Goal: Information Seeking & Learning: Learn about a topic

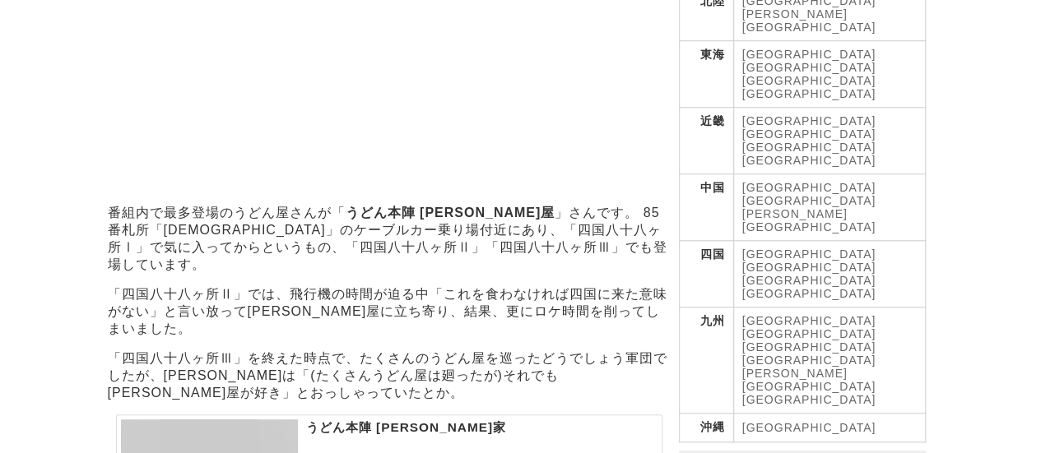
scroll to position [411, 0]
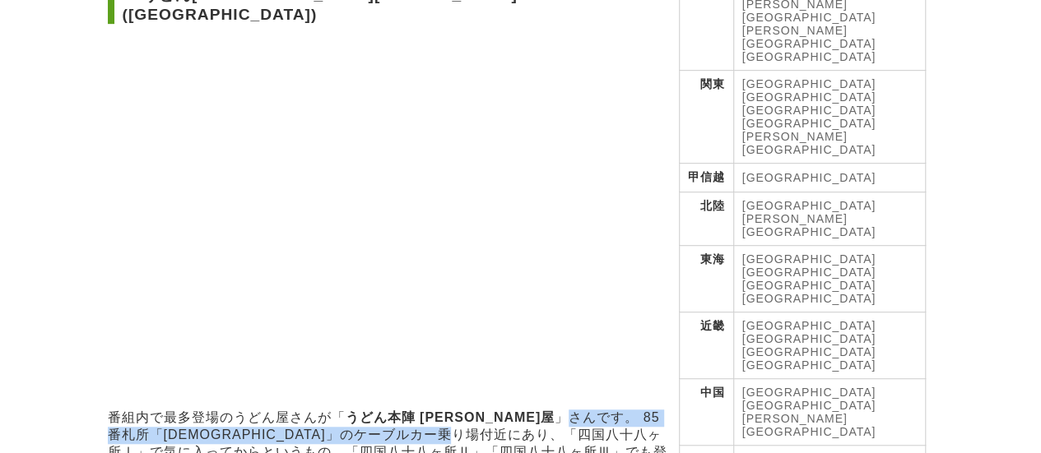
drag, startPoint x: 463, startPoint y: 382, endPoint x: 472, endPoint y: 359, distance: 24.7
click at [472, 410] on p "番組内で最多登場のうどん屋さんが「 うどん本陣 [PERSON_NAME]屋 」さんです。 85番札所「[DEMOGRAPHIC_DATA]」のケーブルカー乗…" at bounding box center [389, 444] width 563 height 69
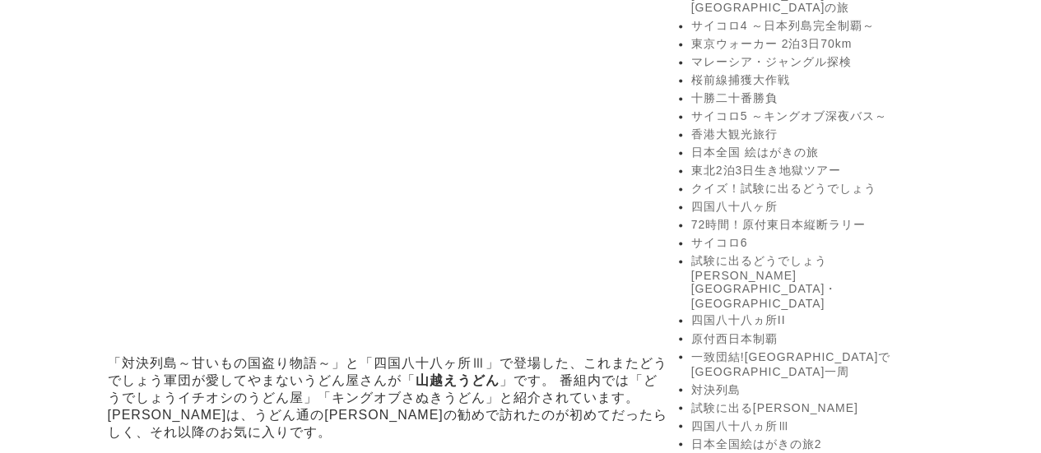
scroll to position [1234, 0]
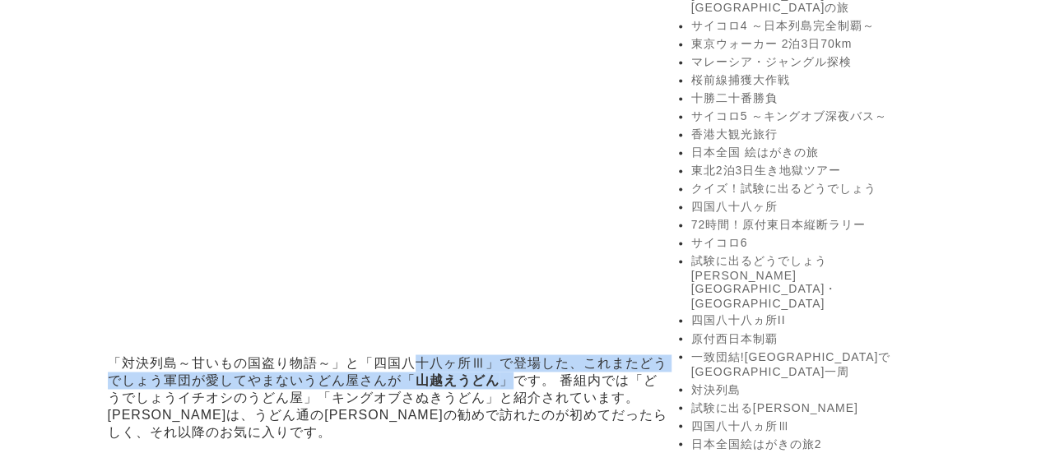
drag, startPoint x: 418, startPoint y: 258, endPoint x: 507, endPoint y: 264, distance: 89.0
click at [507, 355] on p "「対決列島～甘いもの国盗り物語～」と「四国八十八ヶ所Ⅲ」で登場した、これまたどうでしょう軍団が愛してやまないうどん屋さんが「 [PERSON_NAME]うどん…" at bounding box center [389, 398] width 563 height 86
click at [499, 355] on p "「対決列島～甘いもの国盗り物語～」と「四国八十八ヶ所Ⅲ」で登場した、これまたどうでしょう軍団が愛してやまないうどん屋さんが「 [PERSON_NAME]うどん…" at bounding box center [389, 398] width 563 height 86
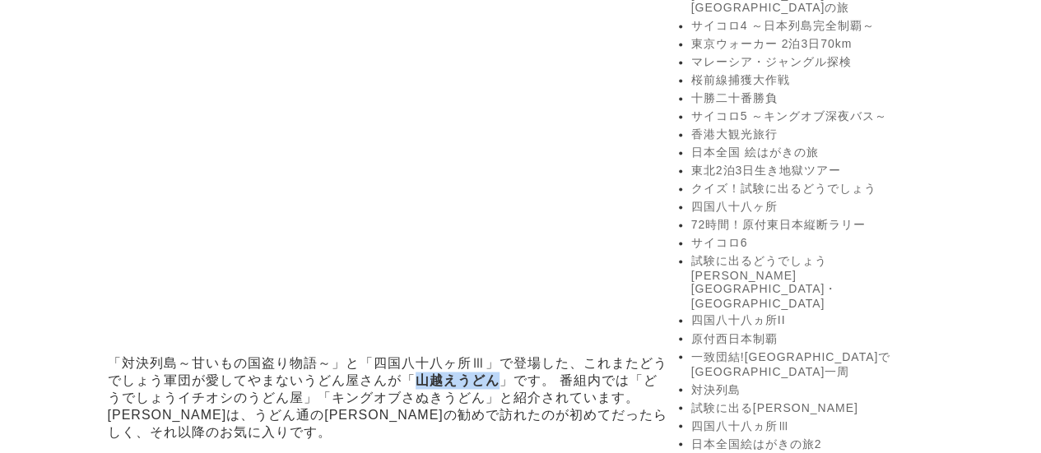
drag, startPoint x: 495, startPoint y: 267, endPoint x: 415, endPoint y: 266, distance: 80.6
click at [415, 373] on strong "山越えうどん" at bounding box center [457, 380] width 84 height 14
copy strong "山越えうどん"
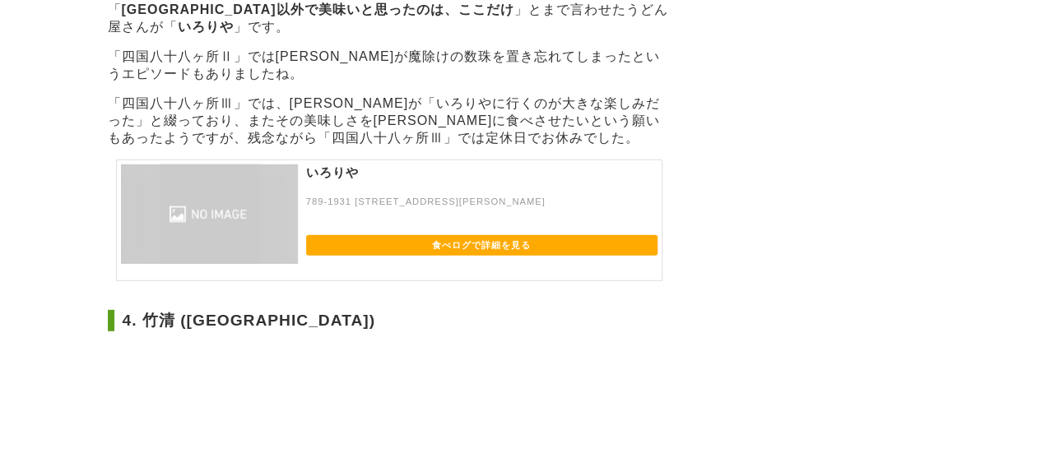
scroll to position [2139, 0]
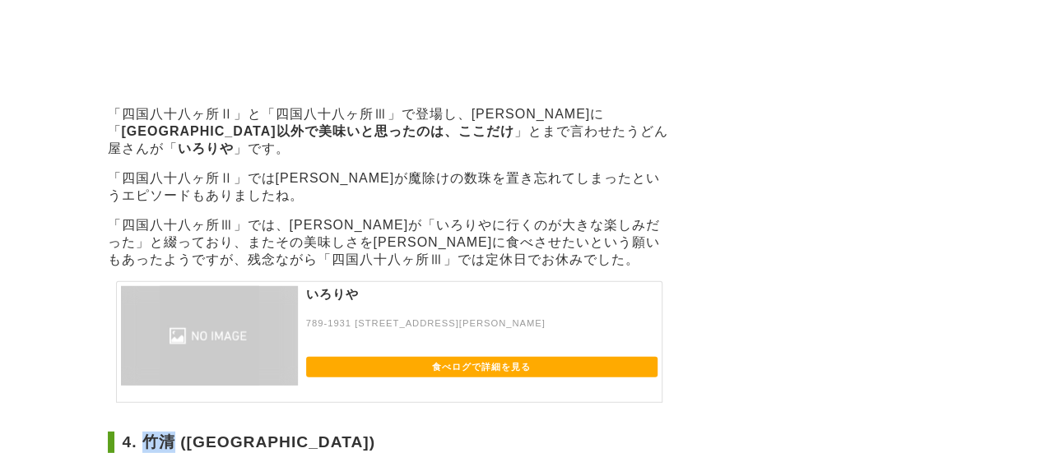
drag, startPoint x: 148, startPoint y: 298, endPoint x: 173, endPoint y: 298, distance: 24.7
click at [173, 432] on h2 "4. 竹清 ([GEOGRAPHIC_DATA])" at bounding box center [389, 442] width 563 height 21
copy h2 "竹清"
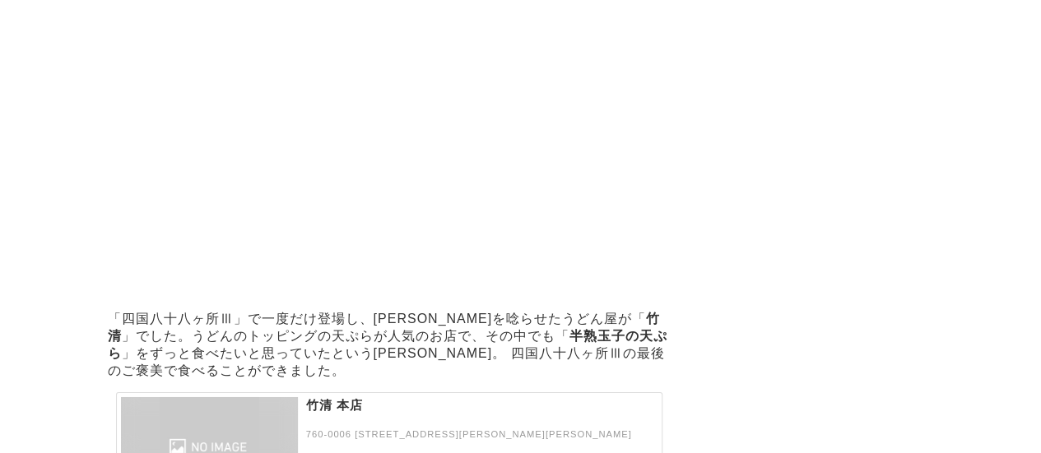
scroll to position [2715, 0]
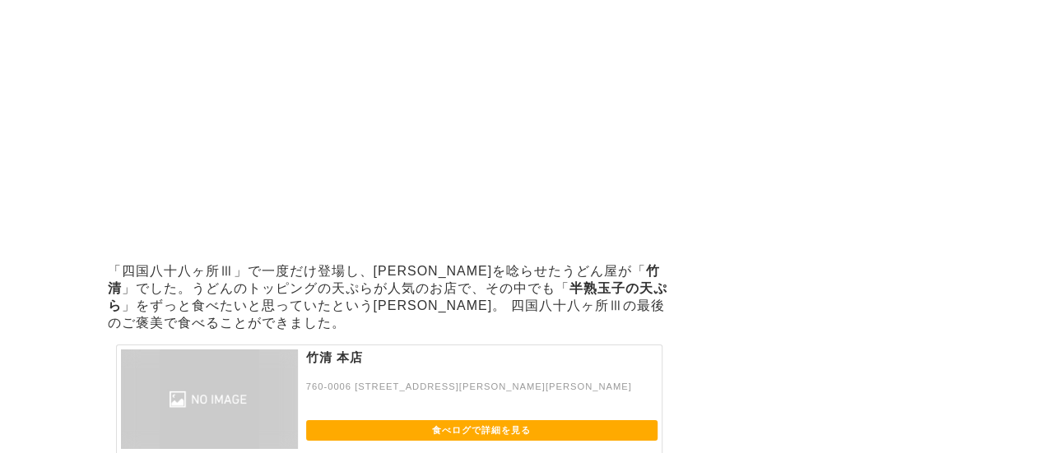
click at [328, 350] on p "竹清 本店" at bounding box center [481, 366] width 351 height 32
click at [240, 350] on img at bounding box center [209, 400] width 177 height 100
click at [384, 420] on link "食べログで詳細を見る" at bounding box center [481, 430] width 351 height 21
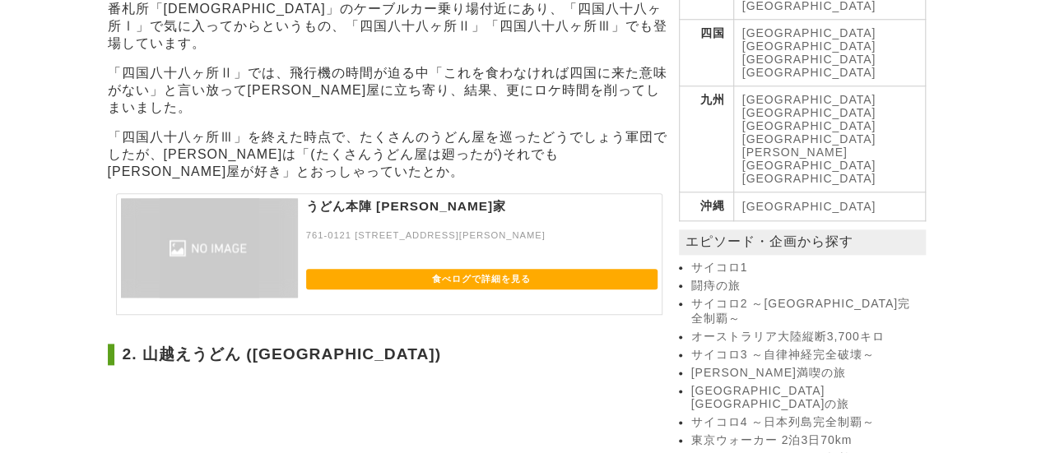
scroll to position [842, 0]
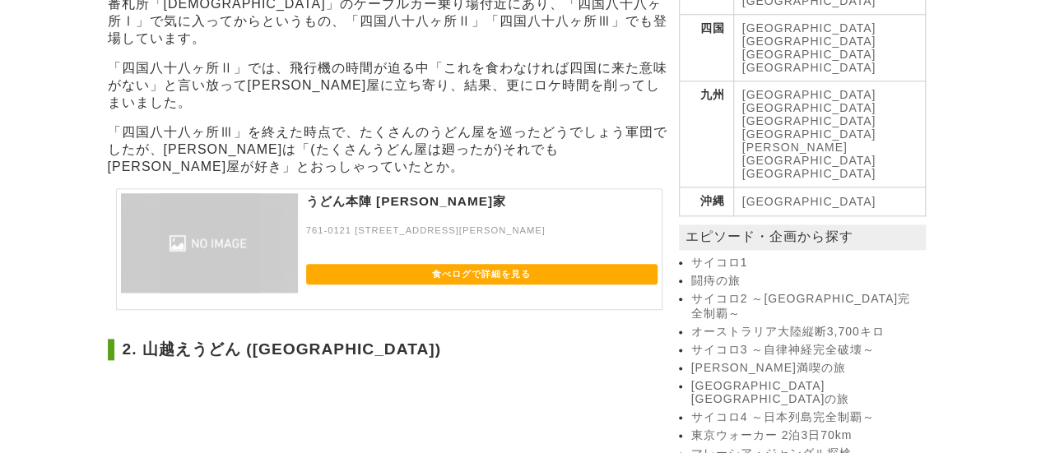
click at [451, 264] on link "食べログで詳細を見る" at bounding box center [481, 274] width 351 height 21
